Goal: Transaction & Acquisition: Download file/media

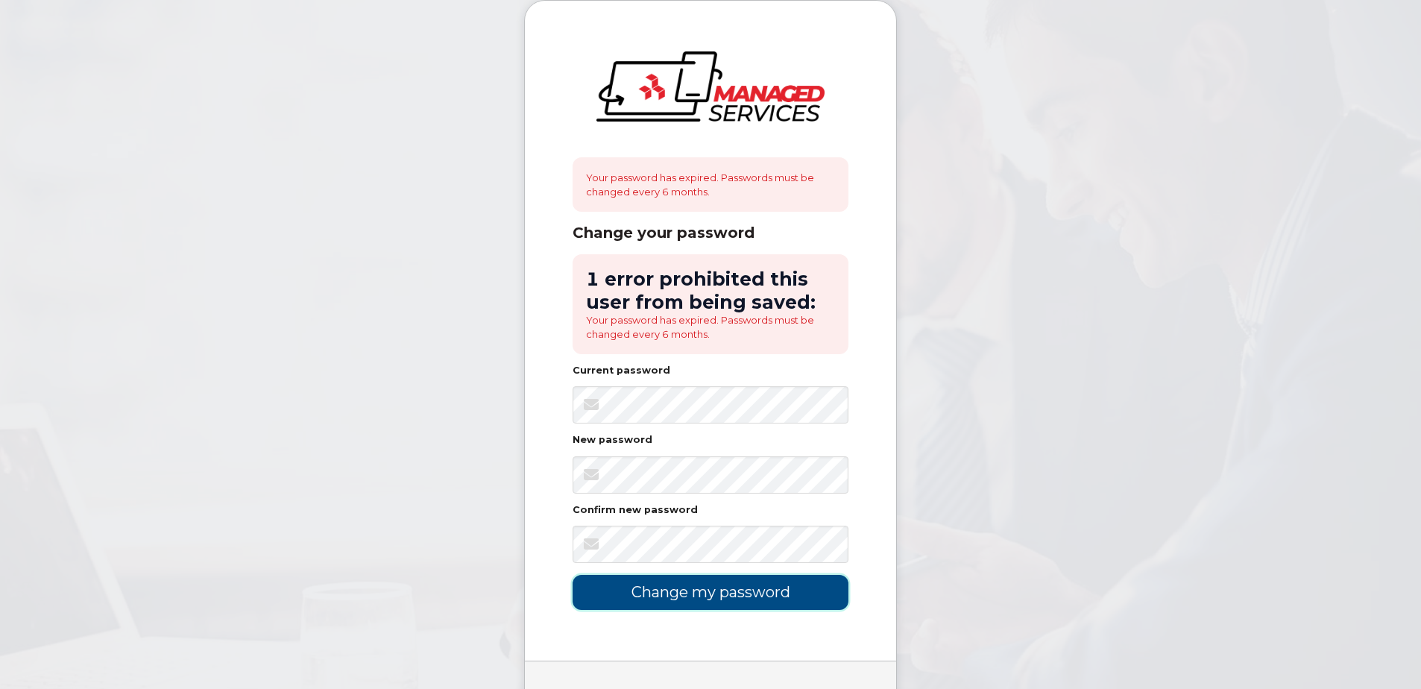
click at [738, 597] on input "Change my password" at bounding box center [711, 592] width 276 height 35
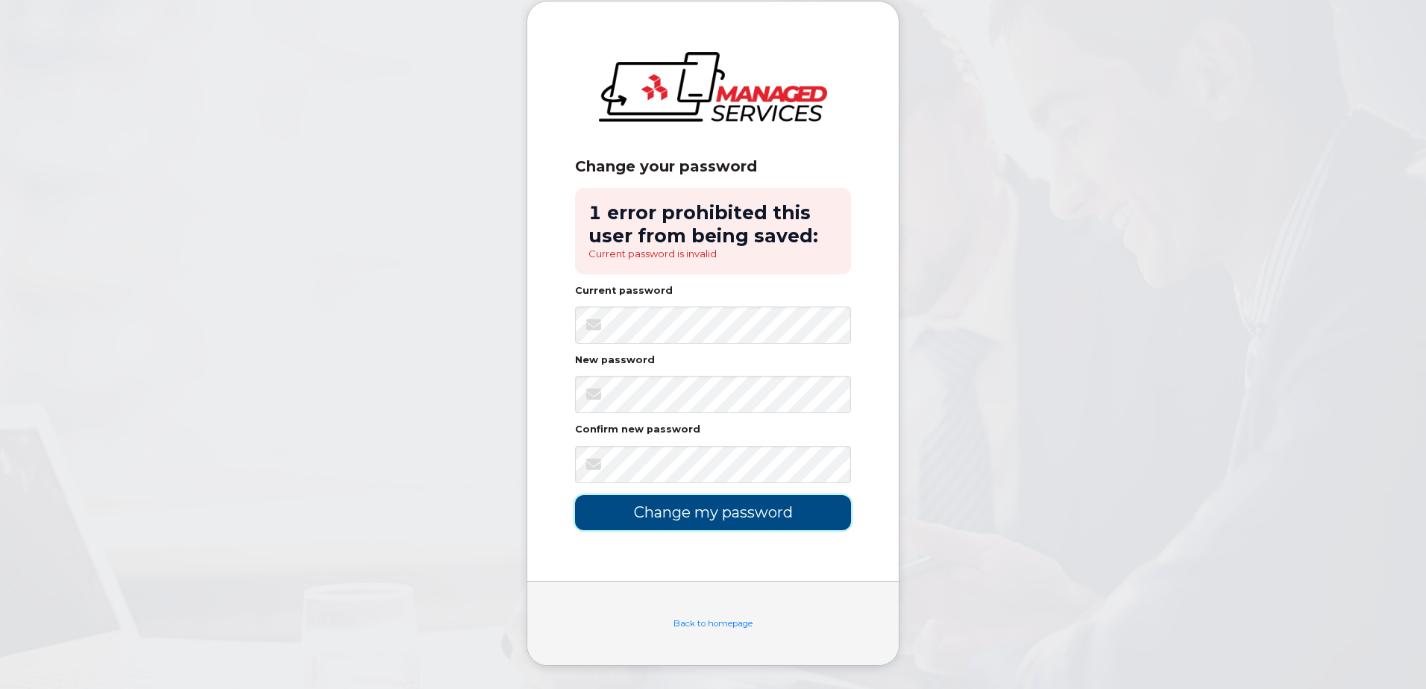
click at [776, 518] on input "Change my password" at bounding box center [713, 512] width 276 height 35
click at [711, 622] on link "Back to homepage" at bounding box center [712, 623] width 79 height 10
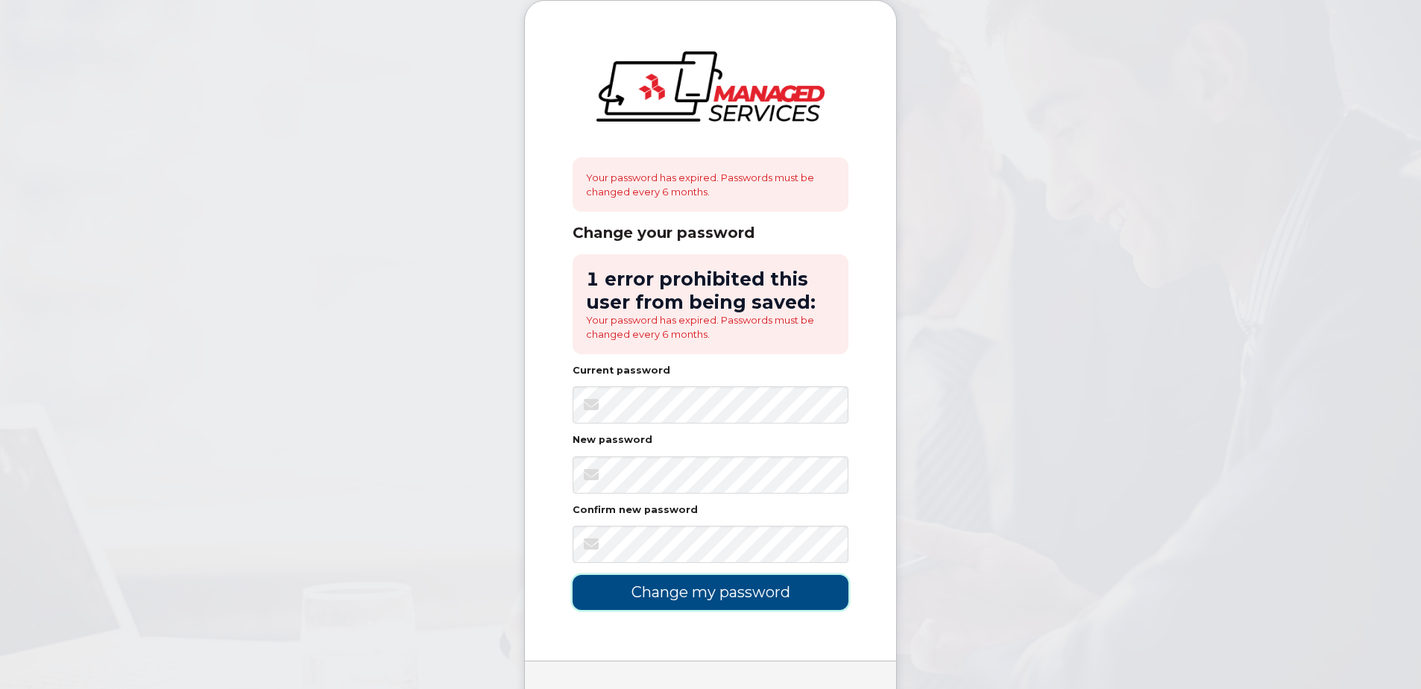
click at [773, 587] on input "Change my password" at bounding box center [711, 592] width 276 height 35
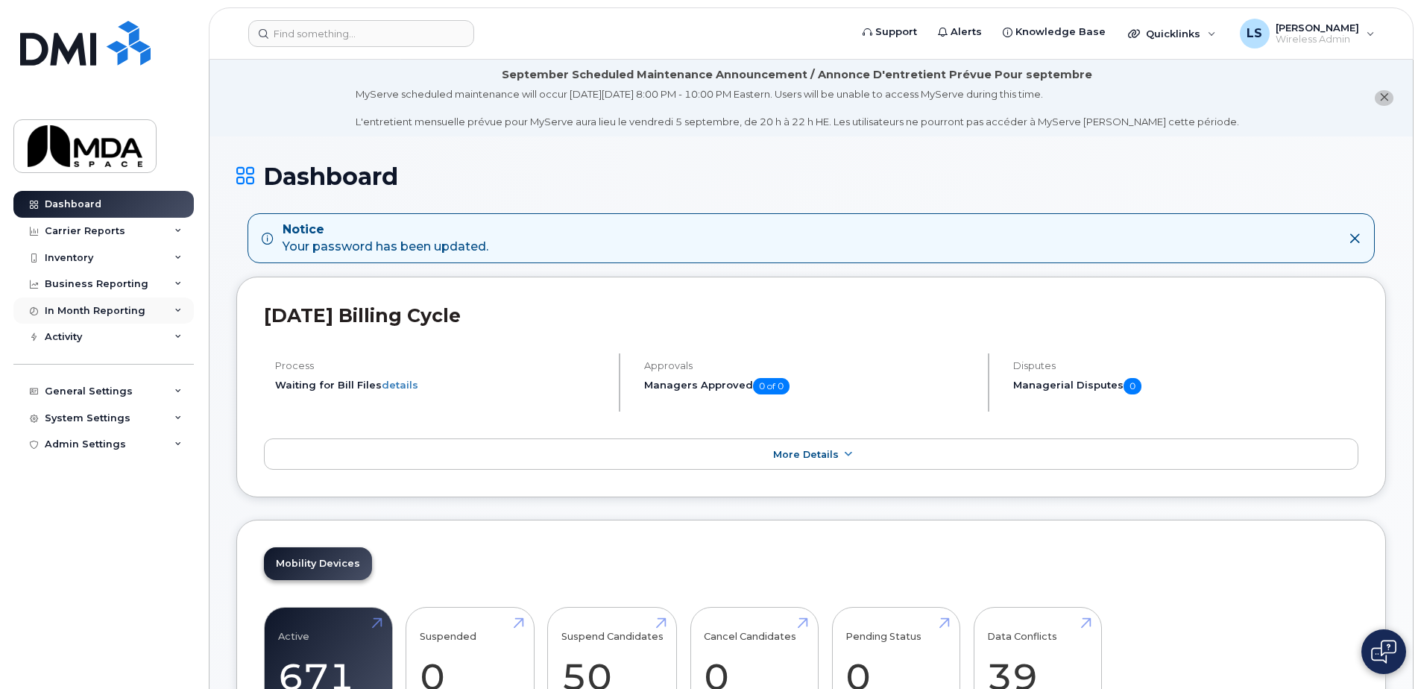
click at [178, 308] on icon at bounding box center [178, 310] width 7 height 7
click at [176, 279] on div "Business Reporting" at bounding box center [103, 284] width 180 height 27
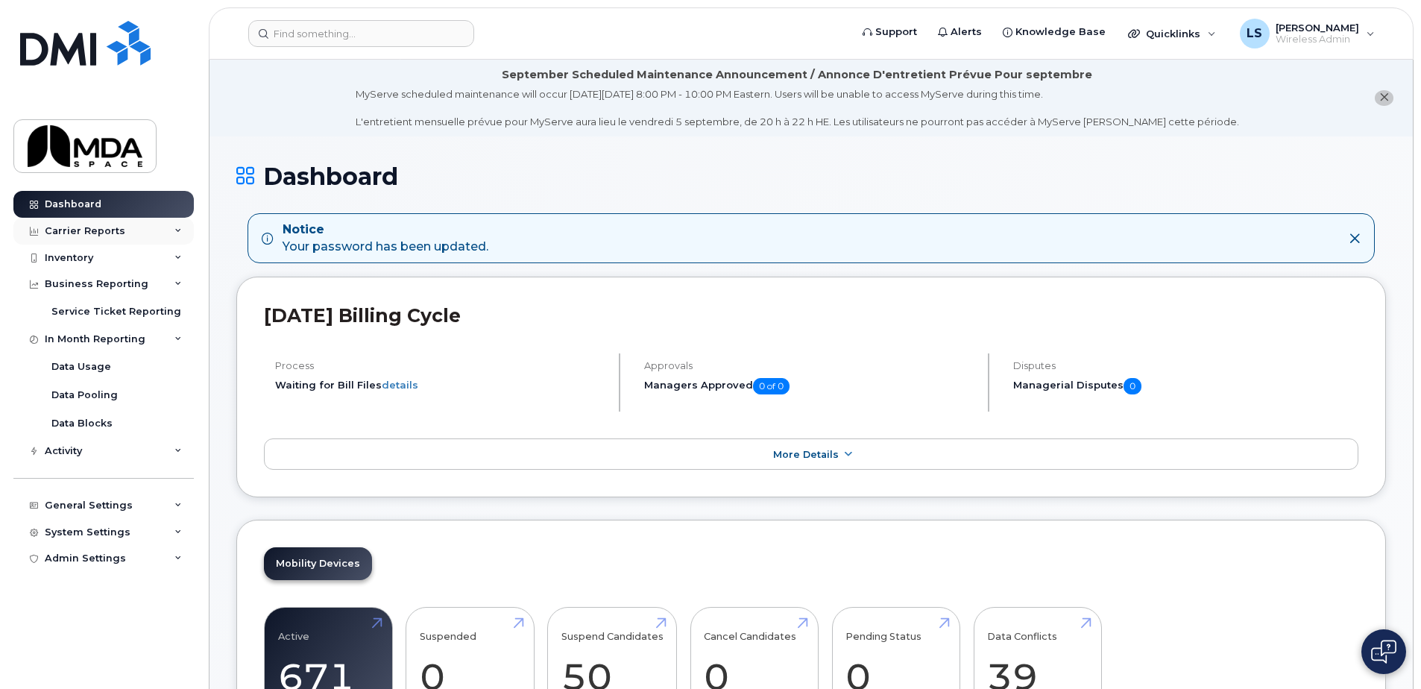
click at [177, 230] on icon at bounding box center [178, 230] width 7 height 7
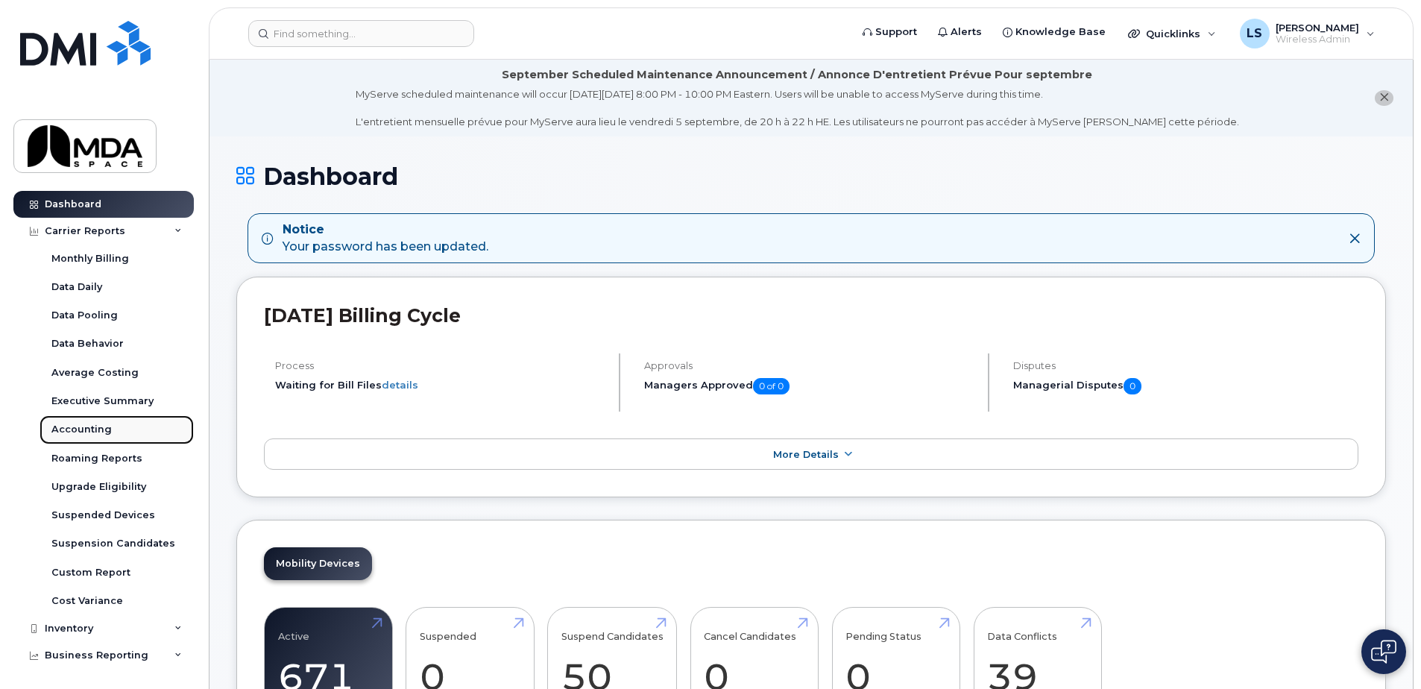
click at [91, 423] on div "Accounting" at bounding box center [81, 429] width 60 height 13
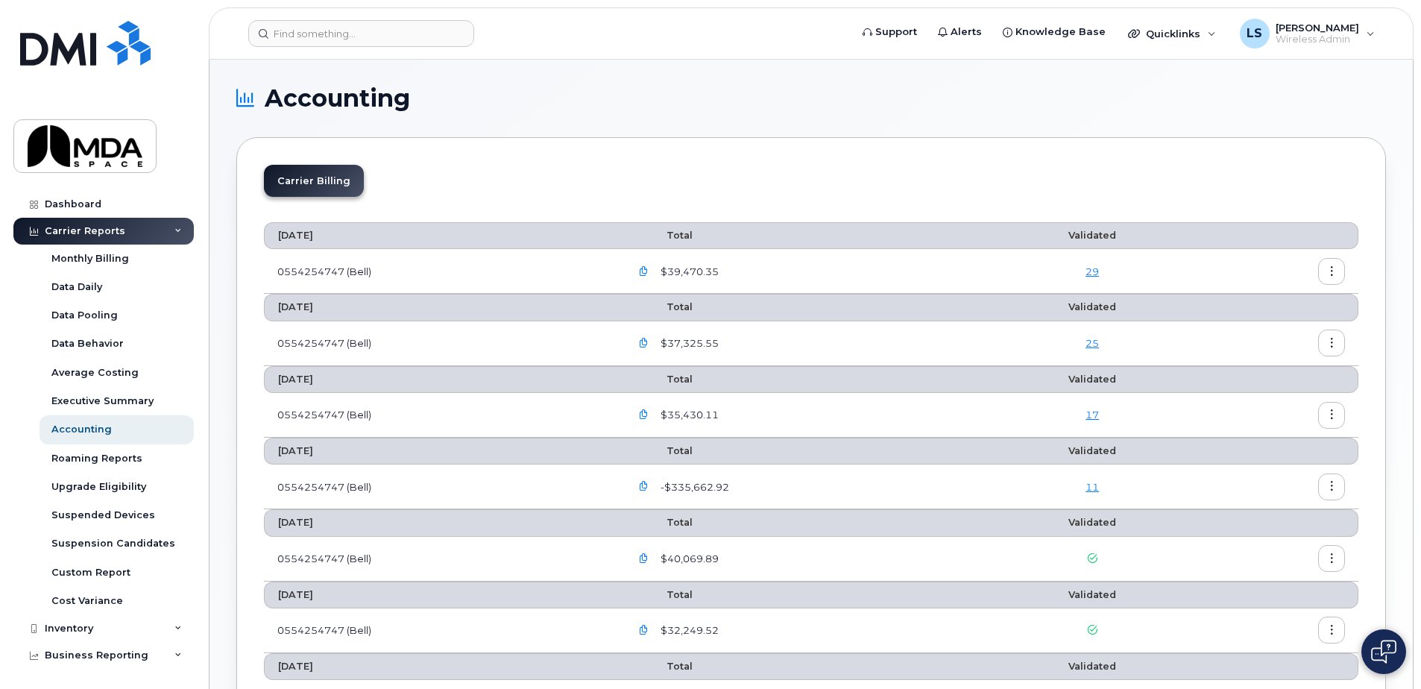
click at [1332, 274] on icon "button" at bounding box center [1332, 272] width 10 height 10
click at [1229, 332] on icon at bounding box center [1230, 332] width 10 height 10
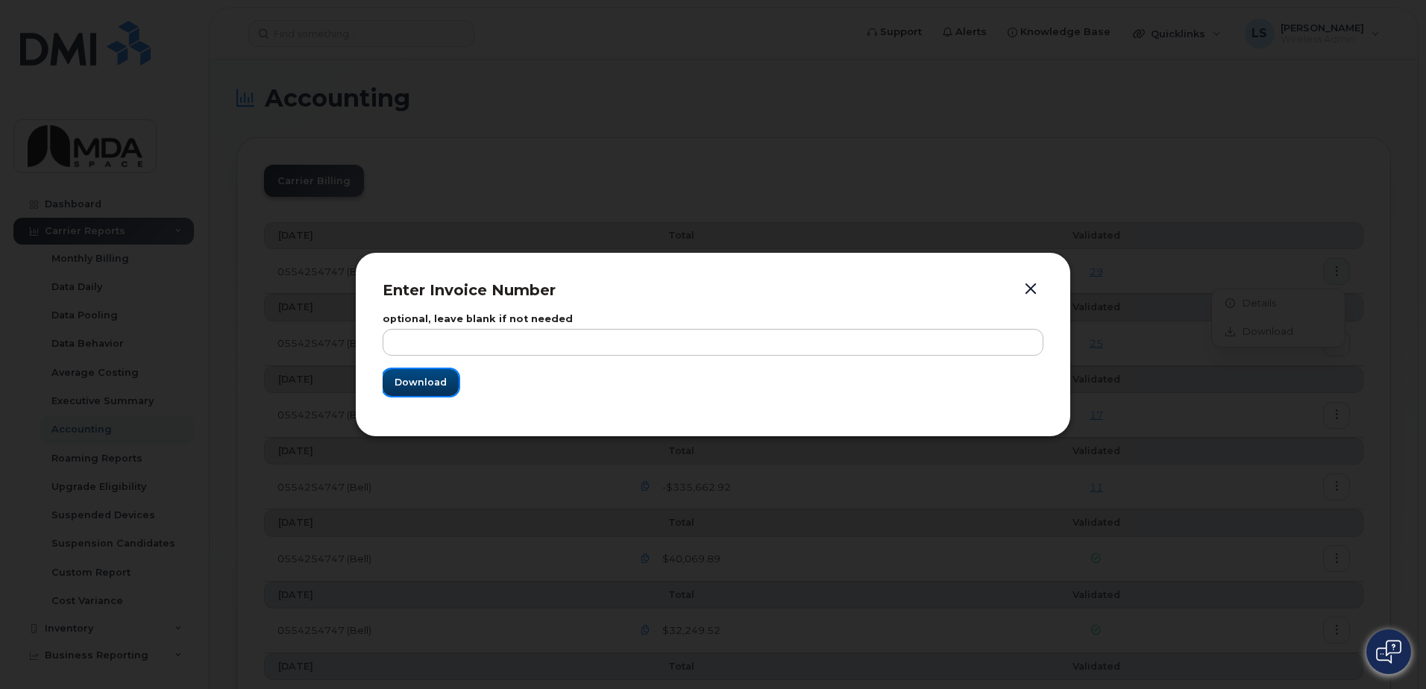
click at [424, 387] on span "Download" at bounding box center [421, 382] width 52 height 14
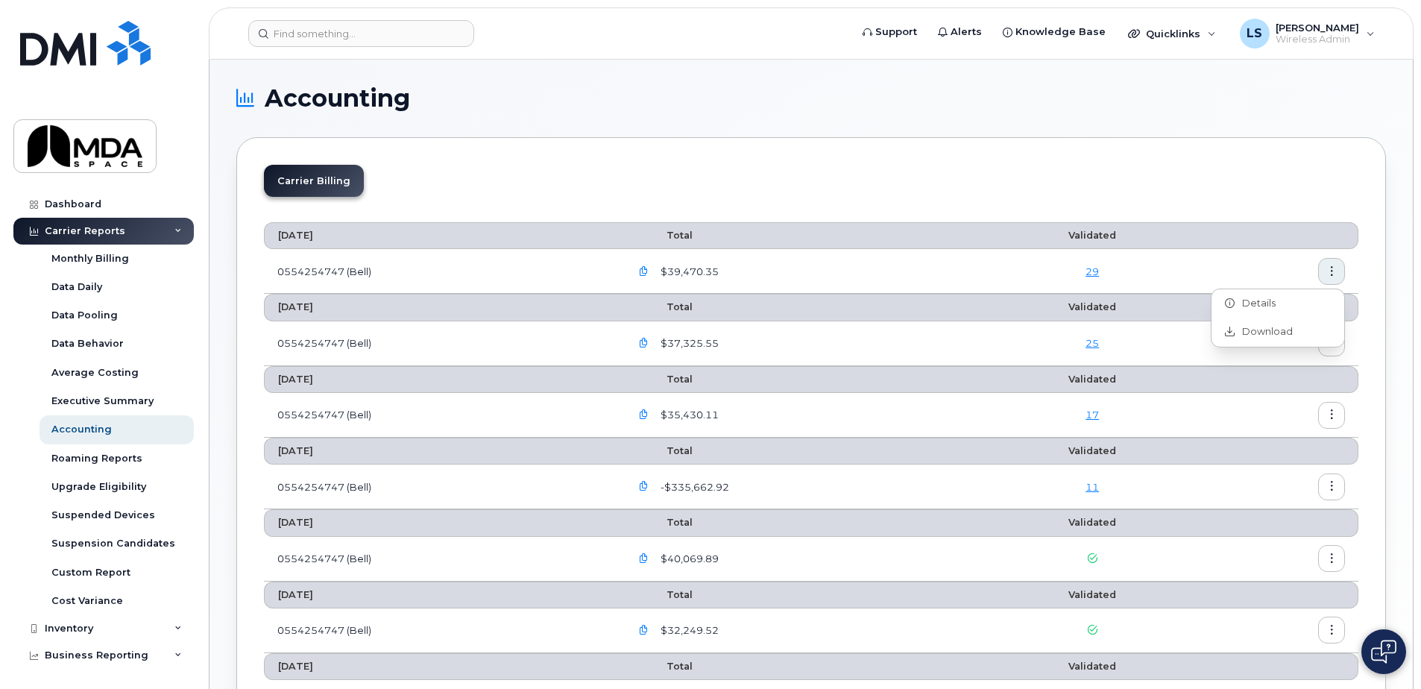
click at [941, 92] on h1 "Accounting" at bounding box center [807, 99] width 1142 height 24
click at [649, 273] on icon "button" at bounding box center [644, 272] width 10 height 10
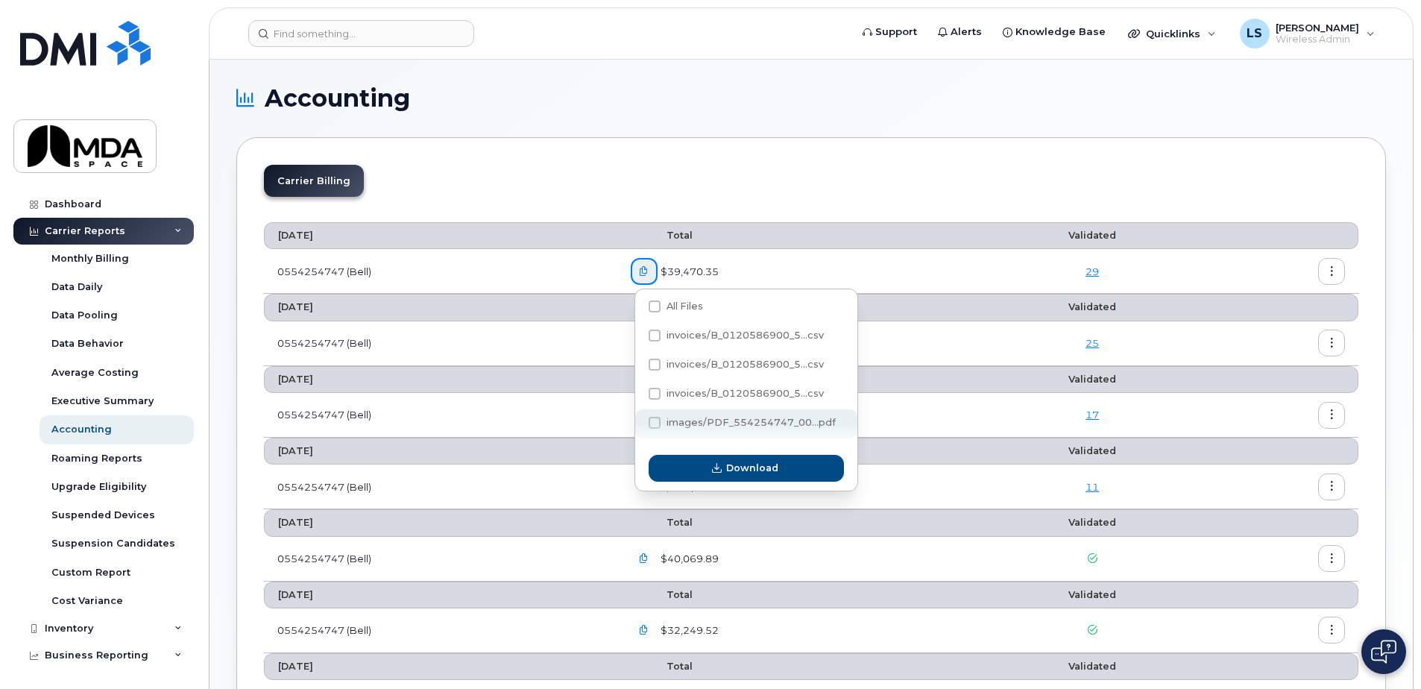
click at [654, 424] on span at bounding box center [655, 423] width 12 height 12
click at [638, 424] on input "images/PDF_554254747_00...pdf" at bounding box center [634, 423] width 7 height 7
checkbox input "true"
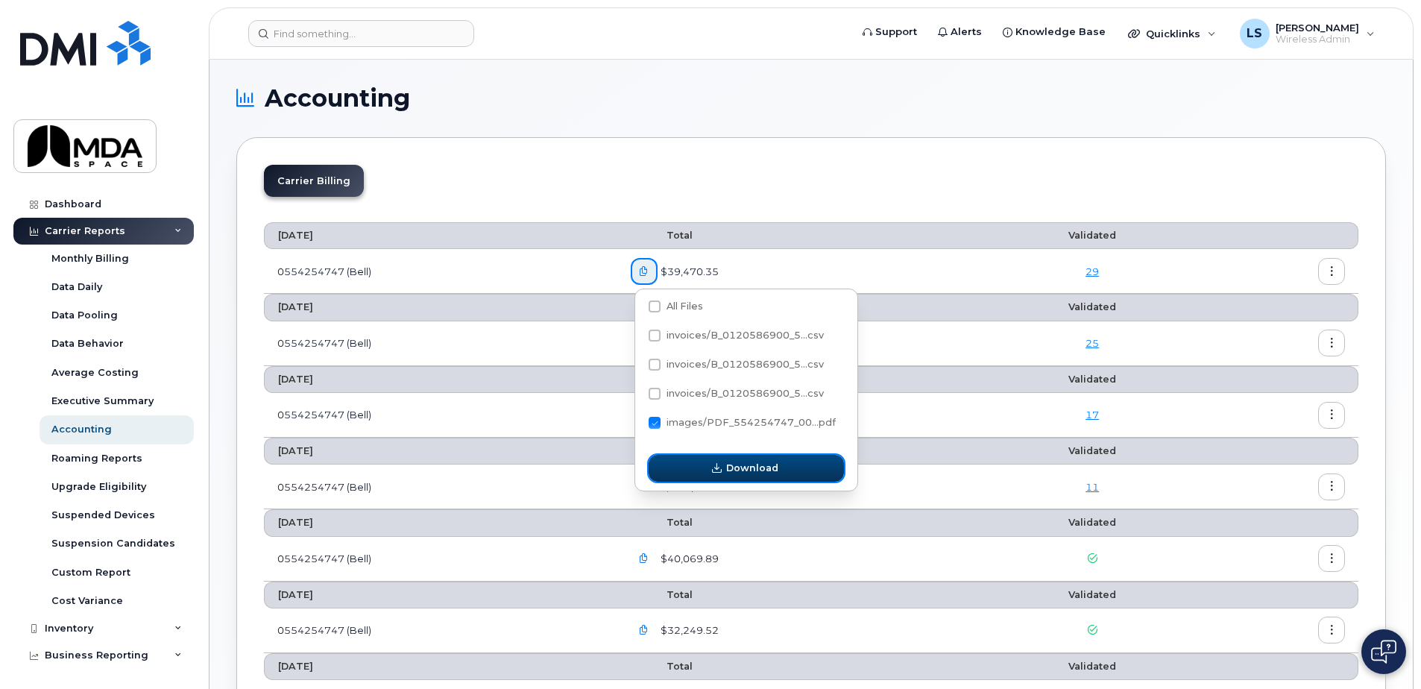
click at [720, 468] on icon "button" at bounding box center [717, 469] width 10 height 10
